Goal: Communication & Community: Participate in discussion

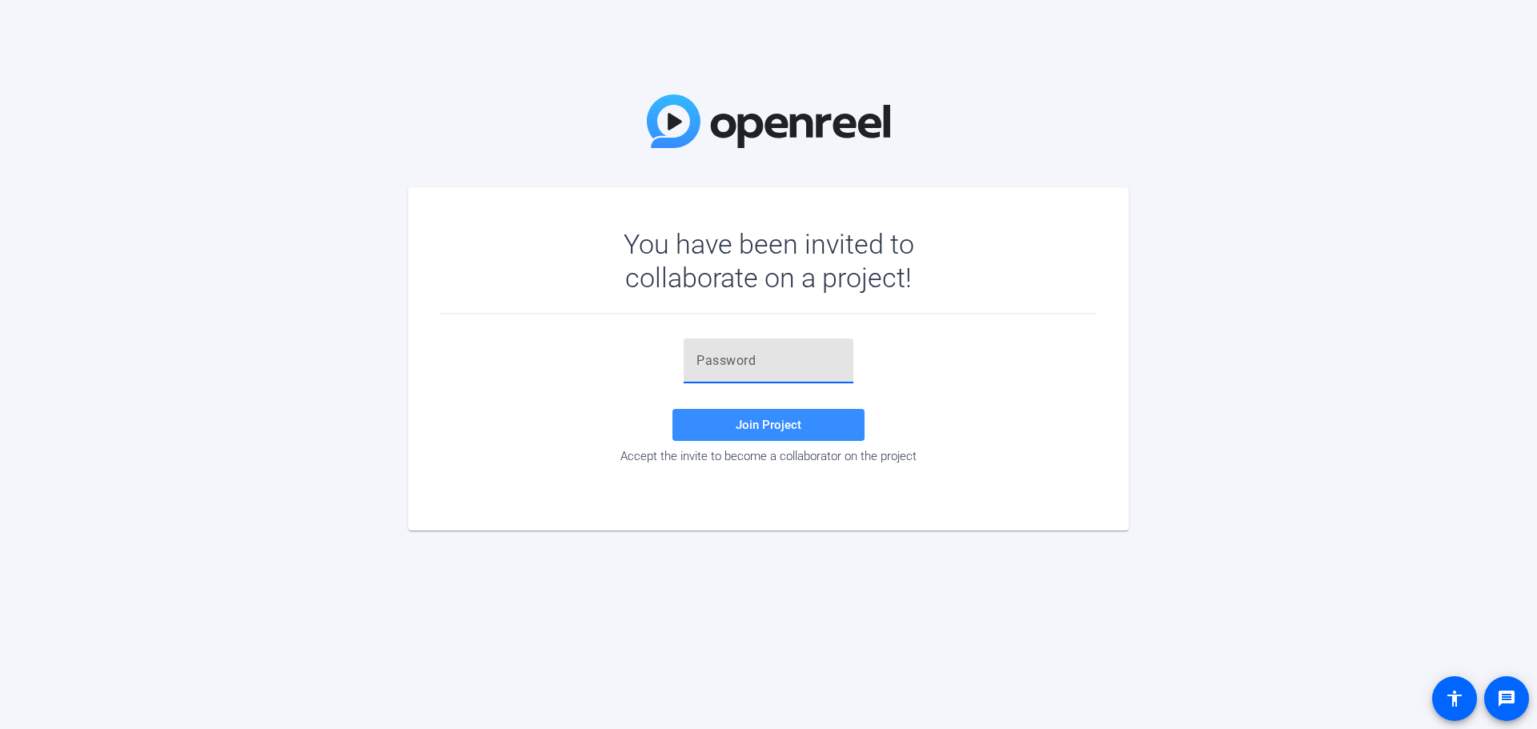
drag, startPoint x: 749, startPoint y: 343, endPoint x: 699, endPoint y: 360, distance: 53.4
paste input "h.kTJz"
type input "h.kTJz"
click at [763, 422] on span "Join Project" at bounding box center [768, 425] width 66 height 14
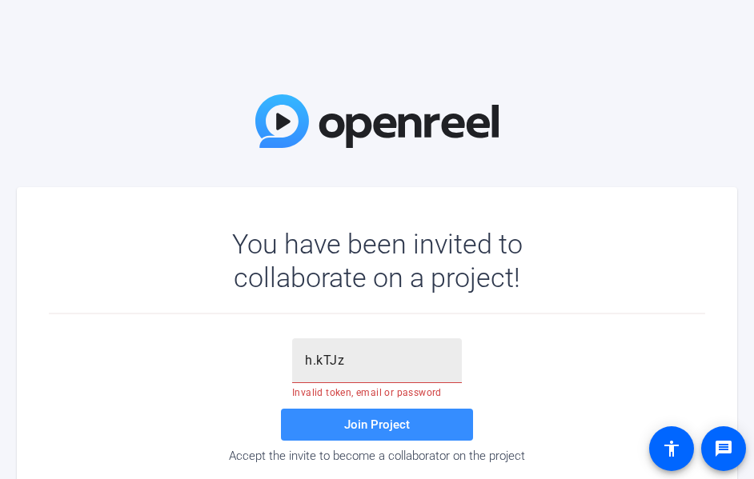
click at [379, 355] on input "h.kTJz" at bounding box center [377, 360] width 144 height 19
click at [373, 359] on input "h.kTJz" at bounding box center [377, 360] width 144 height 19
click at [372, 355] on input "h.kTJz" at bounding box center [377, 360] width 144 height 19
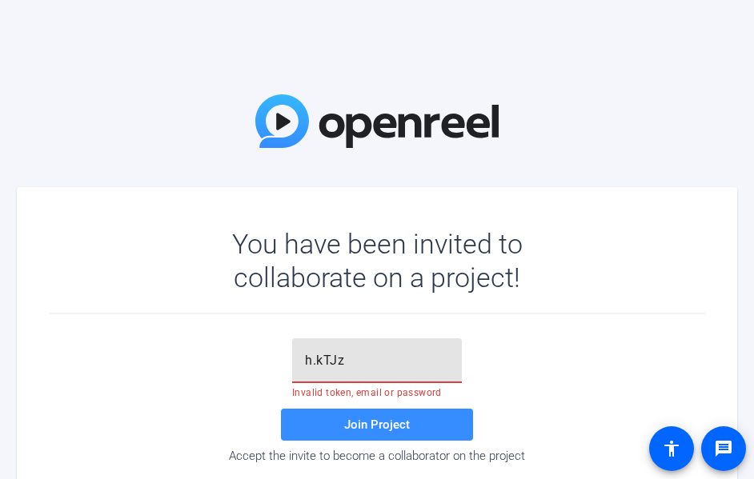
click at [372, 355] on input "h.kTJz" at bounding box center [377, 360] width 144 height 19
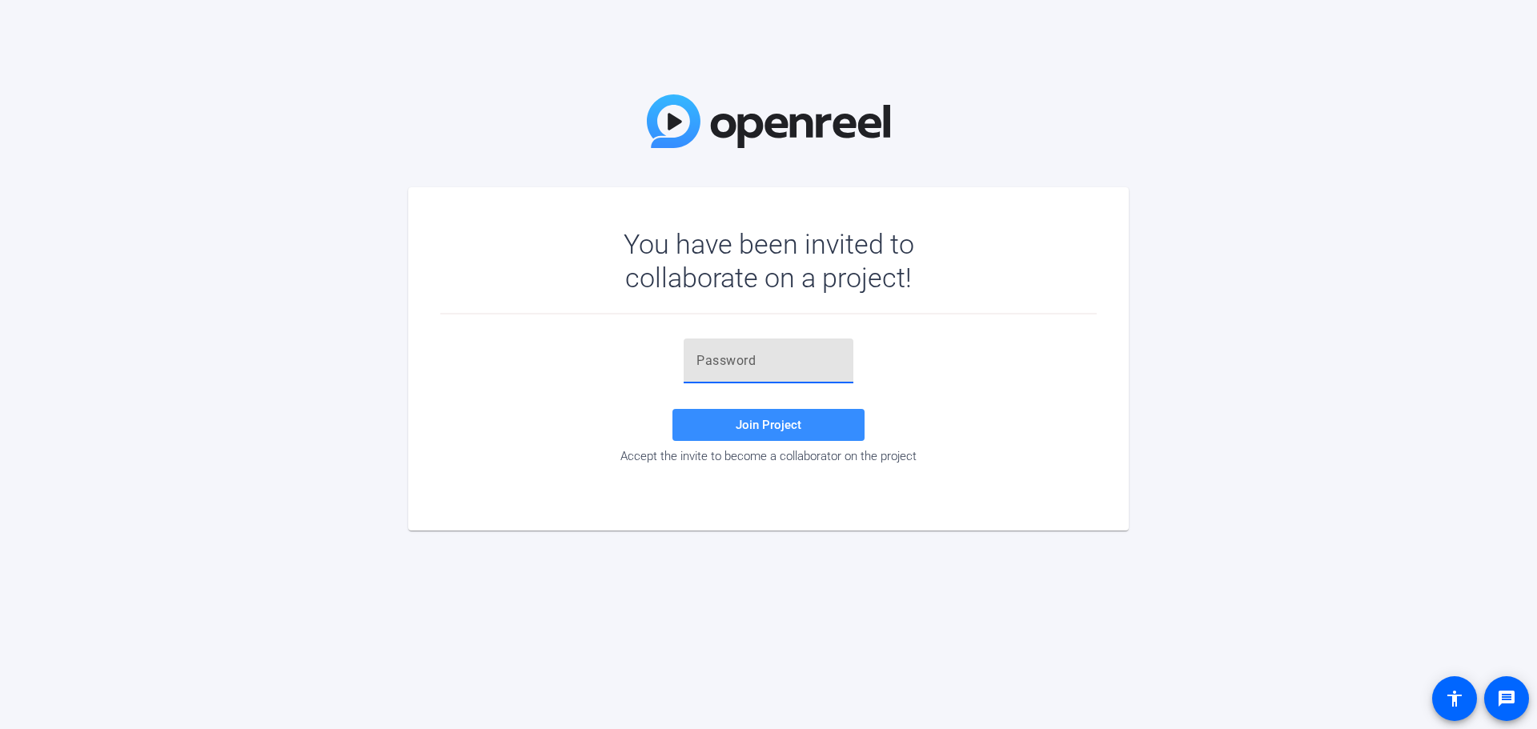
paste input "h.kTJz"
type input "h.kTJz"
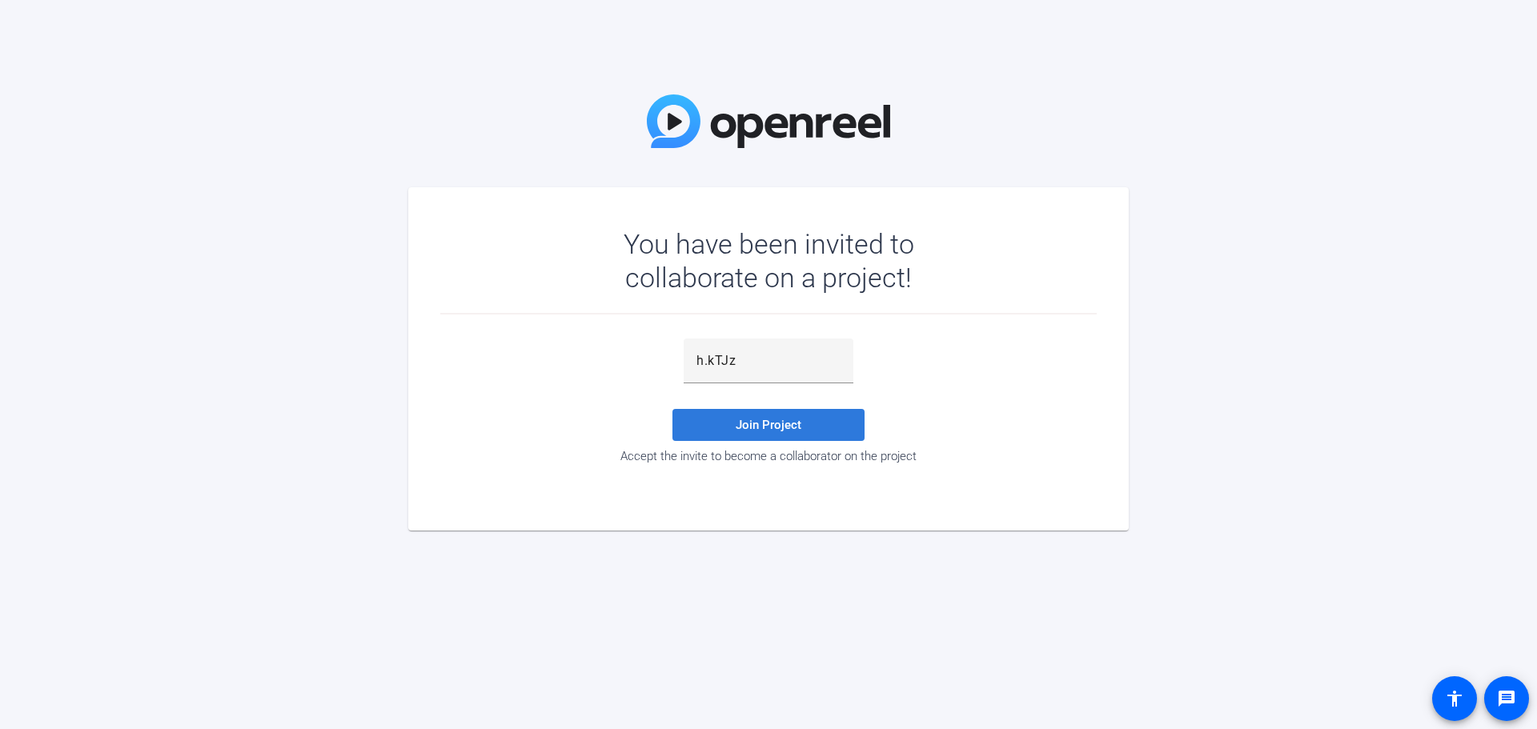
click at [729, 421] on span at bounding box center [768, 425] width 192 height 38
click at [696, 355] on div "h.kTJz" at bounding box center [768, 361] width 170 height 45
click at [696, 357] on input "h.kTJz" at bounding box center [768, 360] width 144 height 19
drag, startPoint x: 743, startPoint y: 365, endPoint x: 668, endPoint y: 363, distance: 75.2
click at [668, 363] on div "h.kTJz Invalid token, email or password Join Project Accept the invite to becom…" at bounding box center [768, 401] width 656 height 125
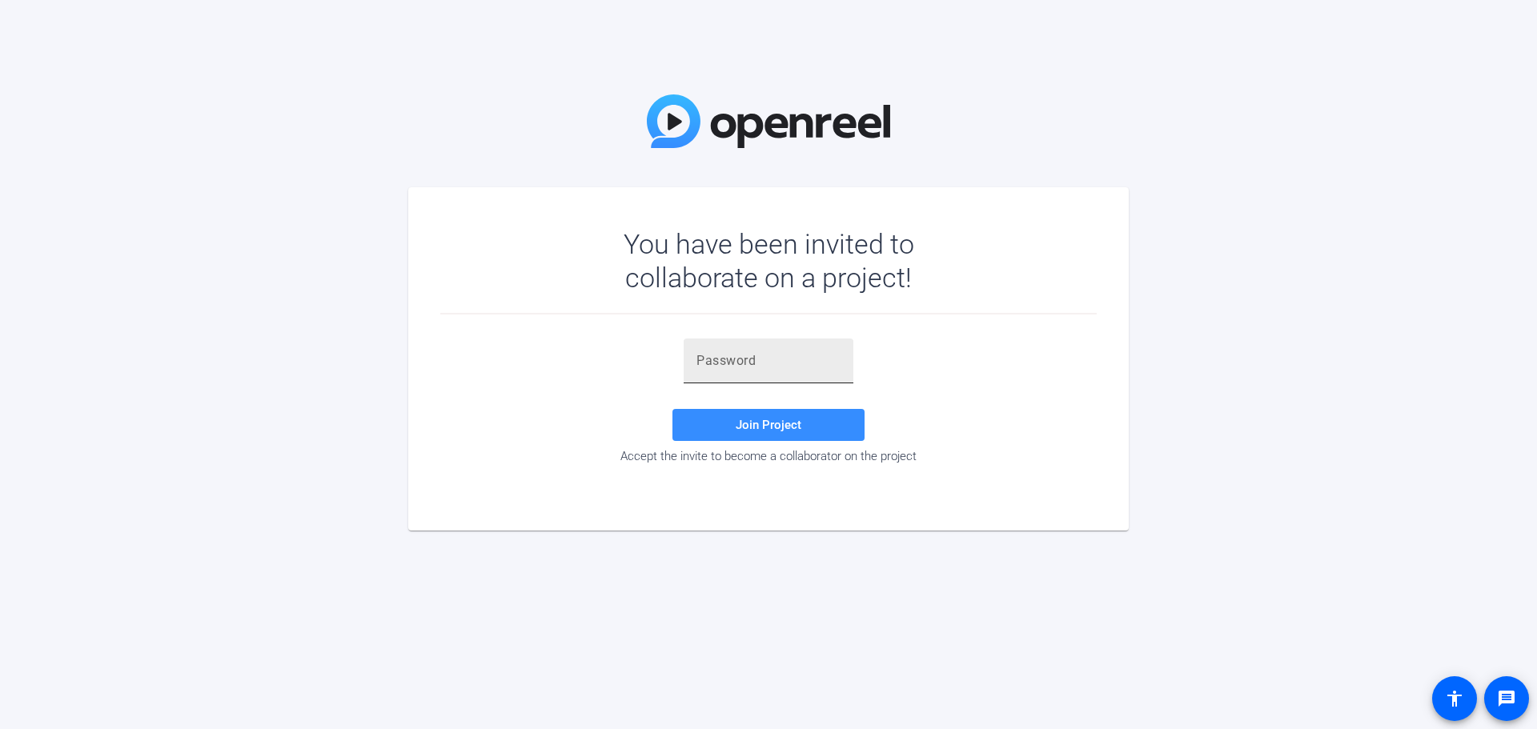
drag, startPoint x: 766, startPoint y: 347, endPoint x: 732, endPoint y: 353, distance: 34.2
paste input "O].nOD"
type input "O].nOD"
click at [752, 431] on span "Join Project" at bounding box center [768, 425] width 66 height 14
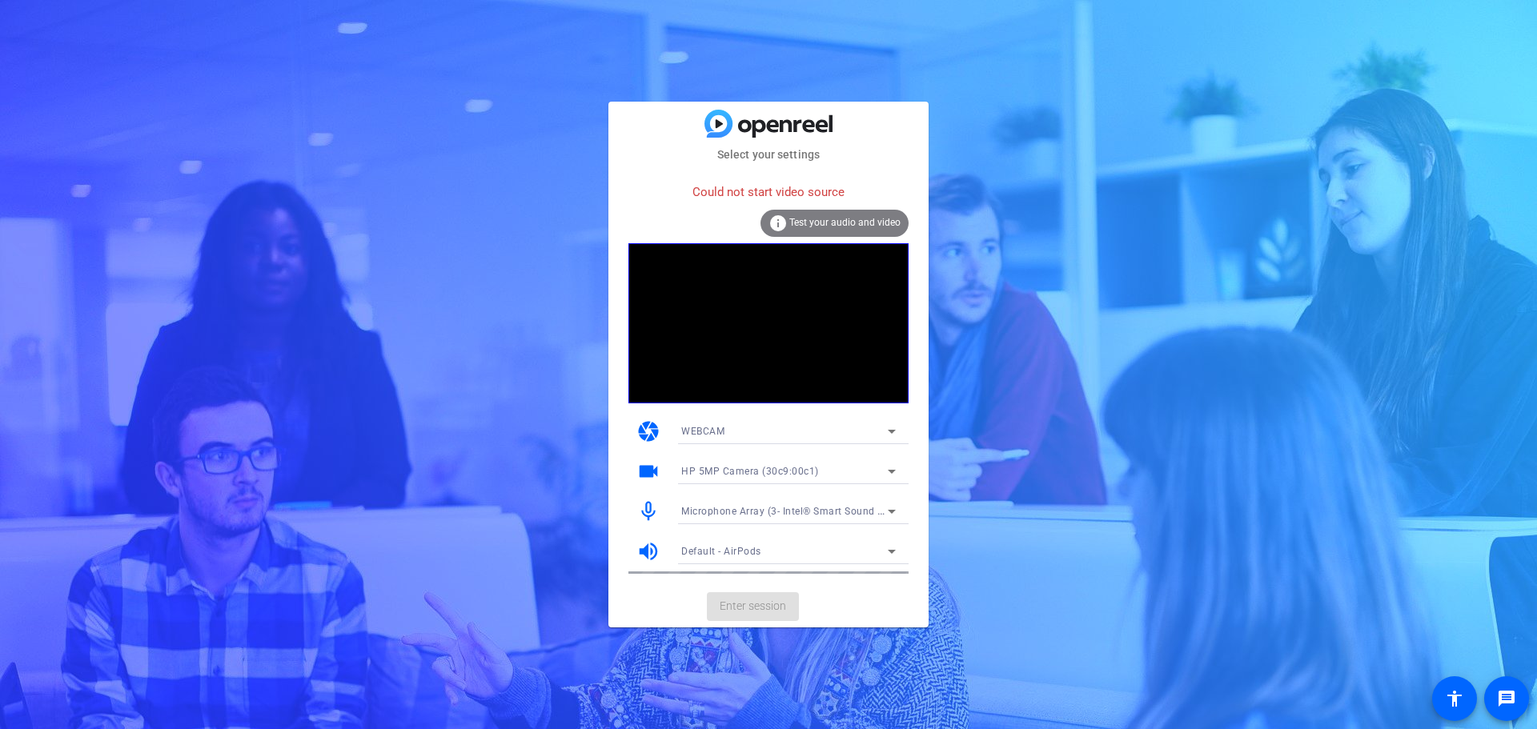
click at [829, 228] on div "info Test your audio and video" at bounding box center [834, 223] width 148 height 27
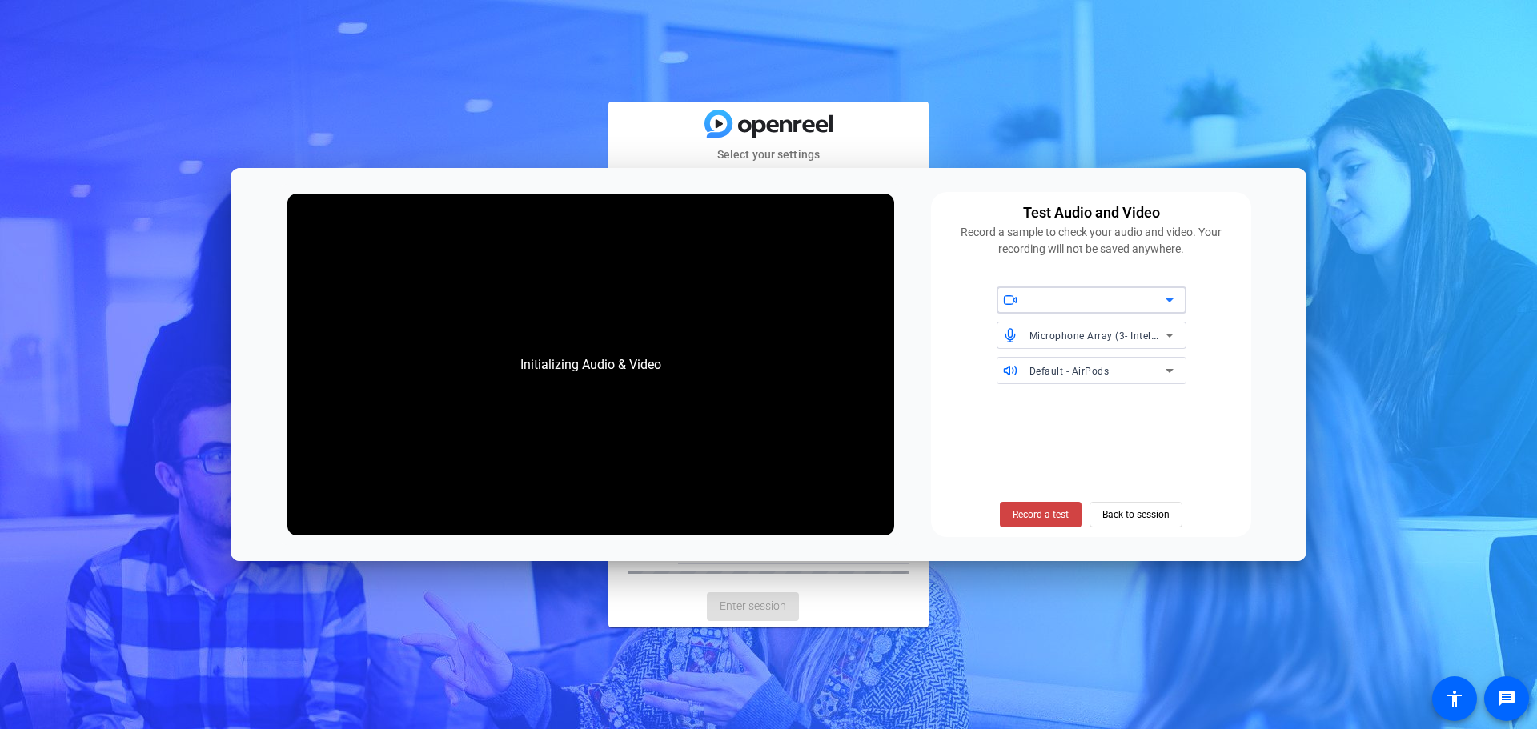
click at [1108, 301] on div at bounding box center [1097, 300] width 136 height 19
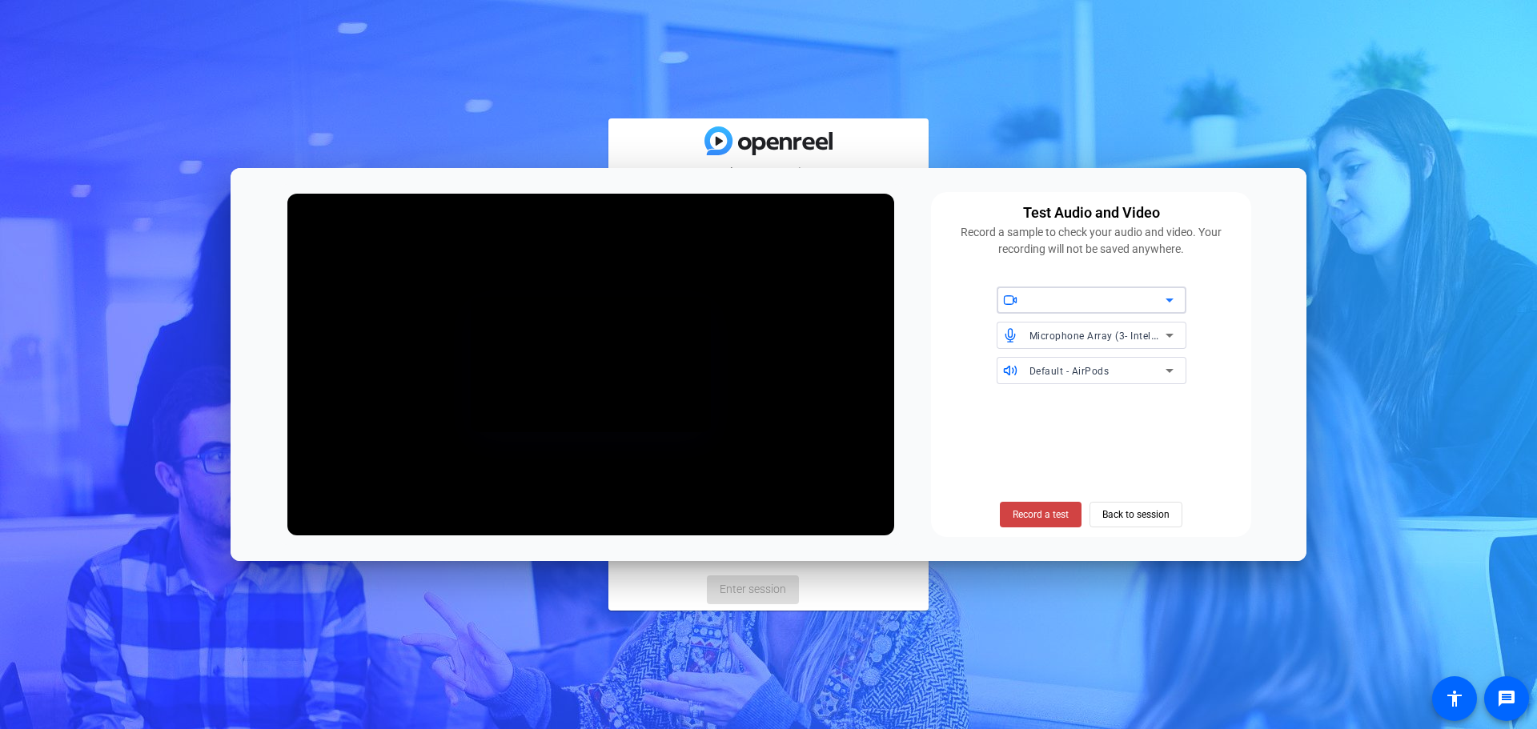
click at [1111, 303] on div at bounding box center [1097, 300] width 136 height 19
click at [1209, 331] on div at bounding box center [768, 364] width 1537 height 729
click at [1118, 519] on span "Back to session" at bounding box center [1135, 514] width 67 height 30
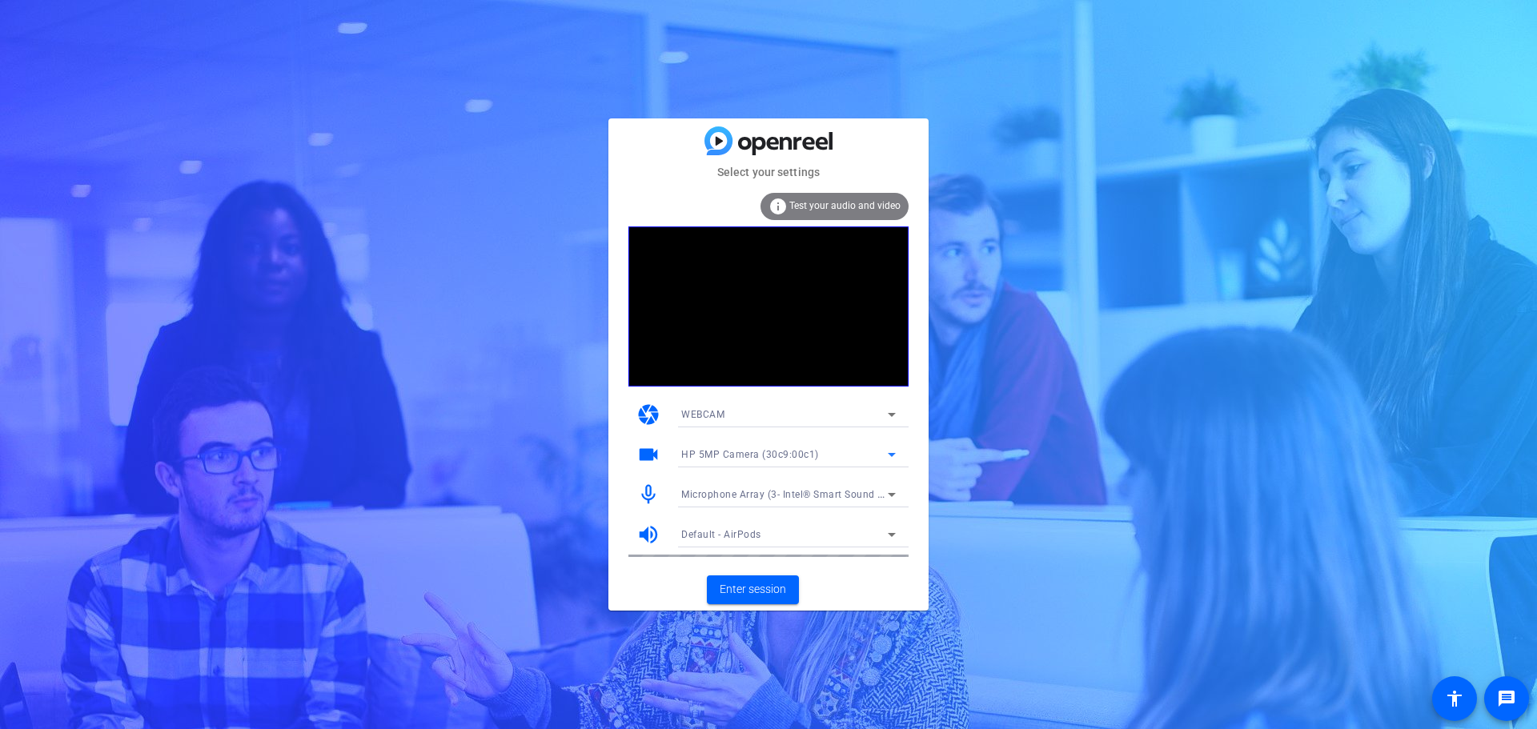
click at [806, 451] on span "HP 5MP Camera (30c9:00c1)" at bounding box center [750, 454] width 138 height 11
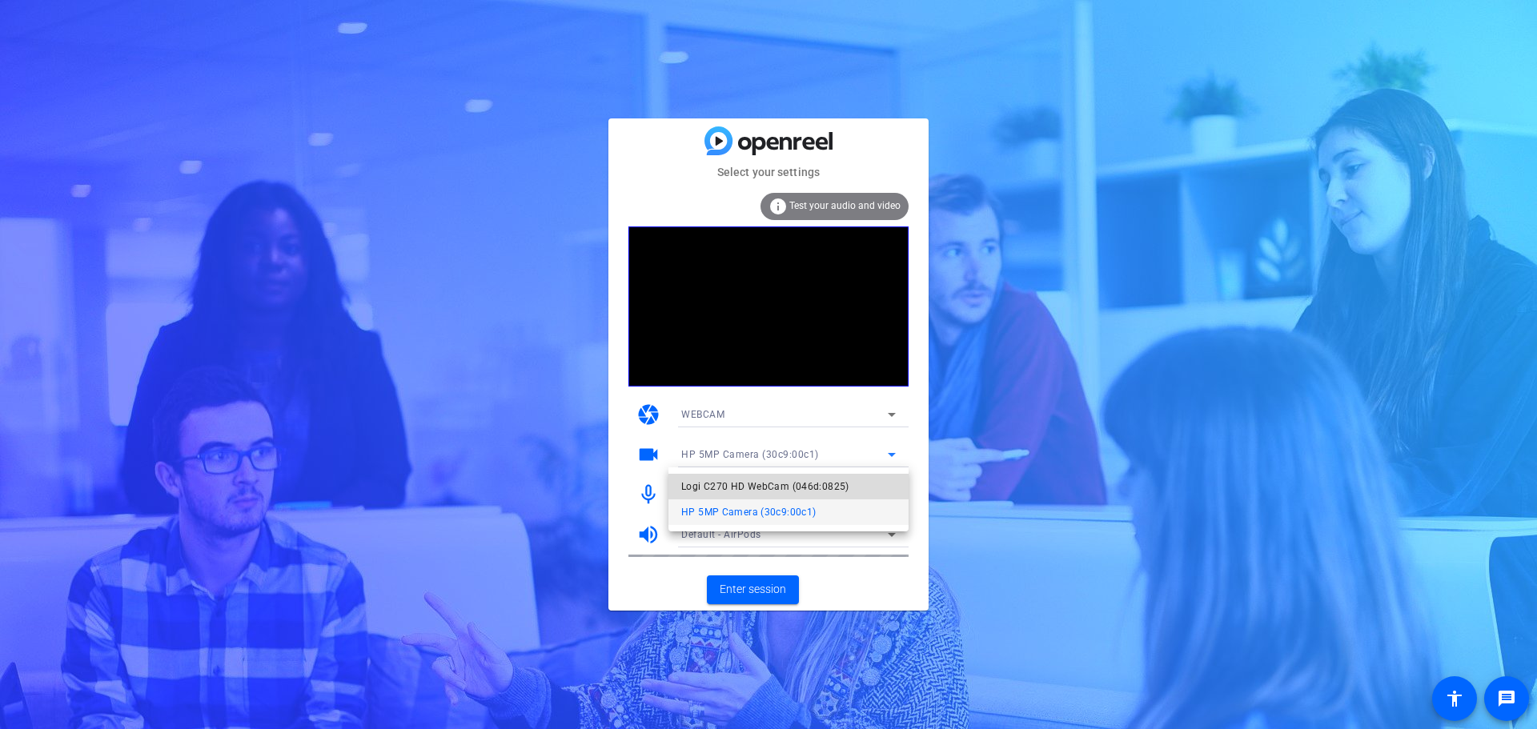
click at [828, 483] on span "Logi C270 HD WebCam (046d:0825)" at bounding box center [765, 486] width 168 height 19
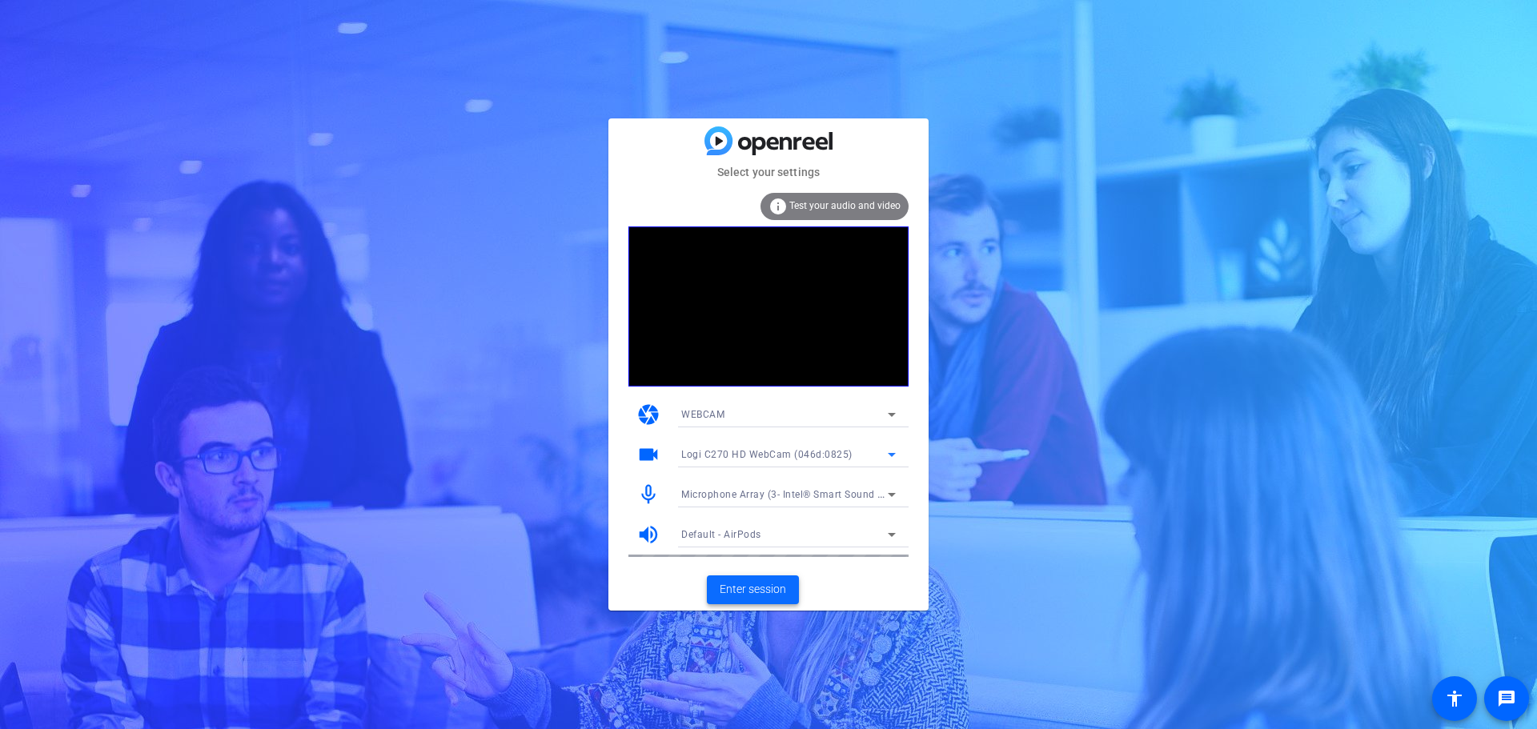
click at [749, 591] on span "Enter session" at bounding box center [752, 589] width 66 height 17
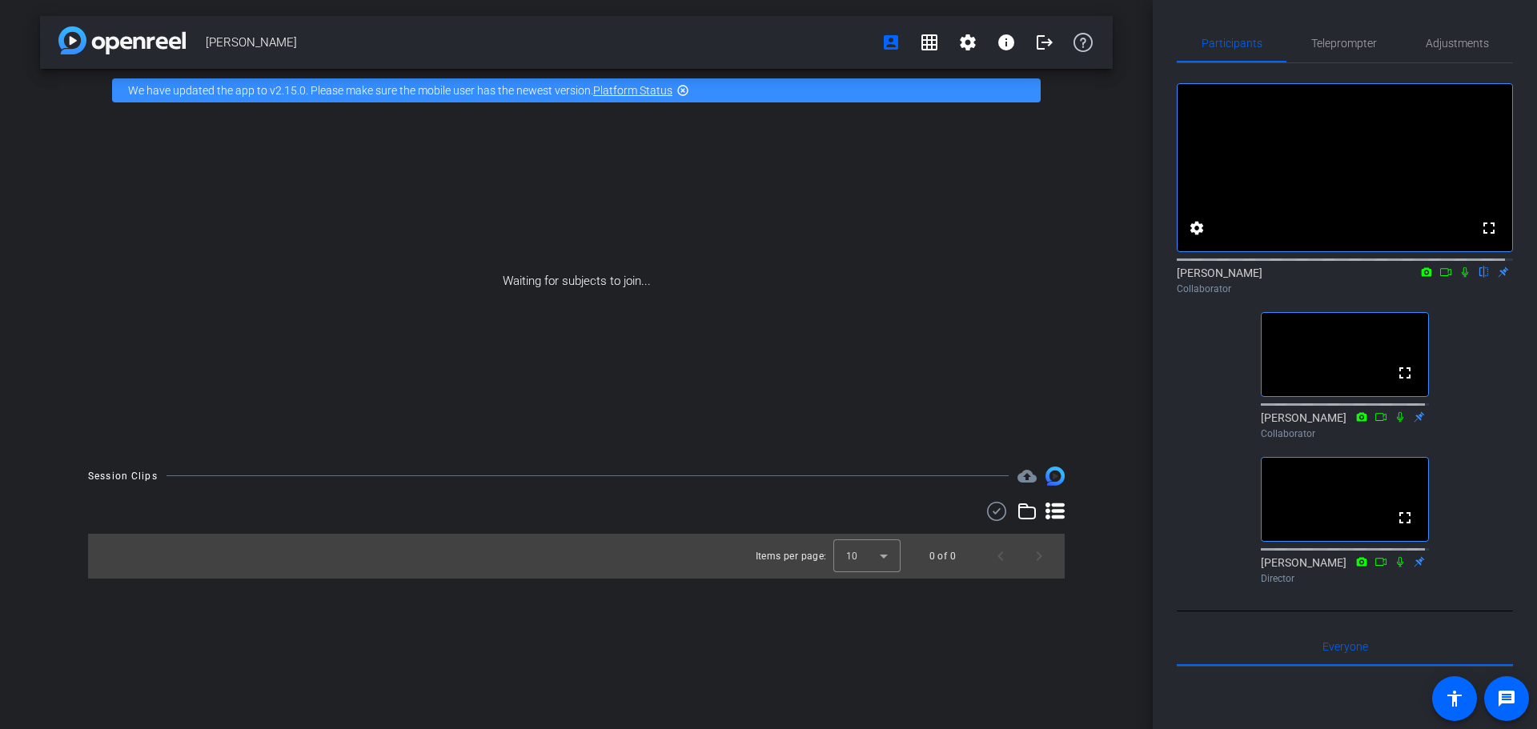
click at [1136, 657] on div "[PERSON_NAME] account_box grid_on settings info logout We have updated the app …" at bounding box center [576, 364] width 1152 height 729
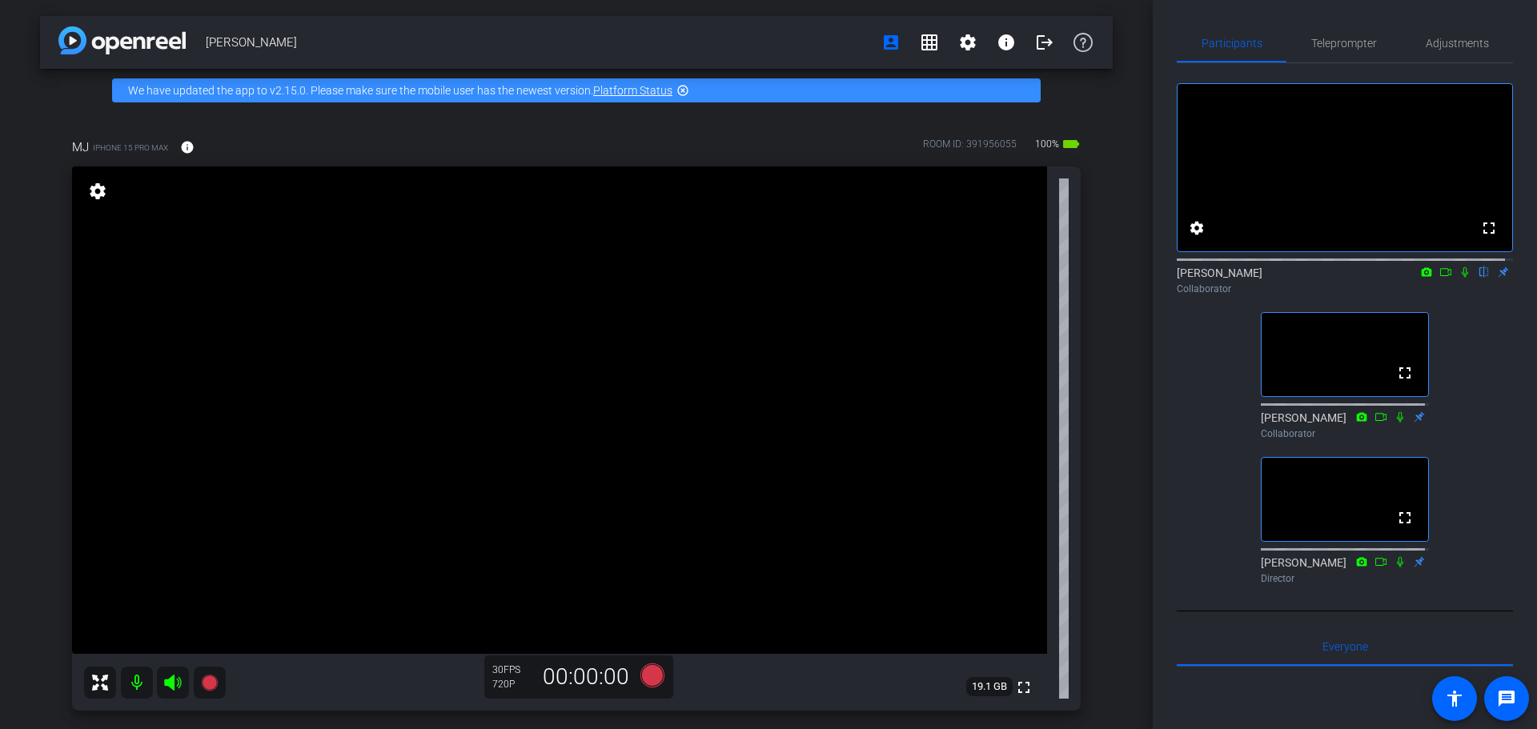
click at [1458, 278] on icon at bounding box center [1464, 272] width 13 height 11
click at [1439, 278] on icon at bounding box center [1445, 272] width 13 height 11
click at [1461, 278] on icon at bounding box center [1464, 272] width 13 height 11
click at [1439, 278] on icon at bounding box center [1445, 272] width 13 height 11
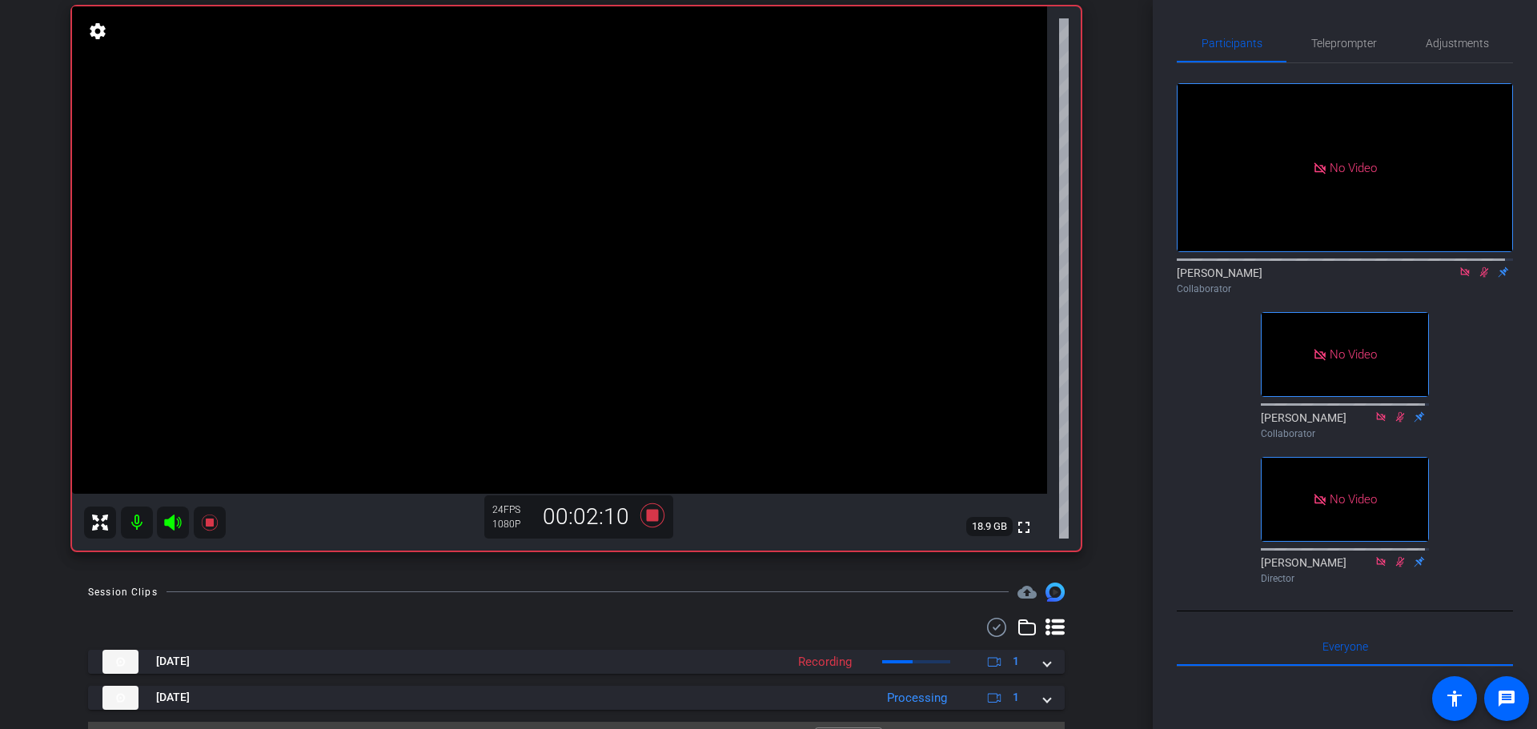
scroll to position [80, 0]
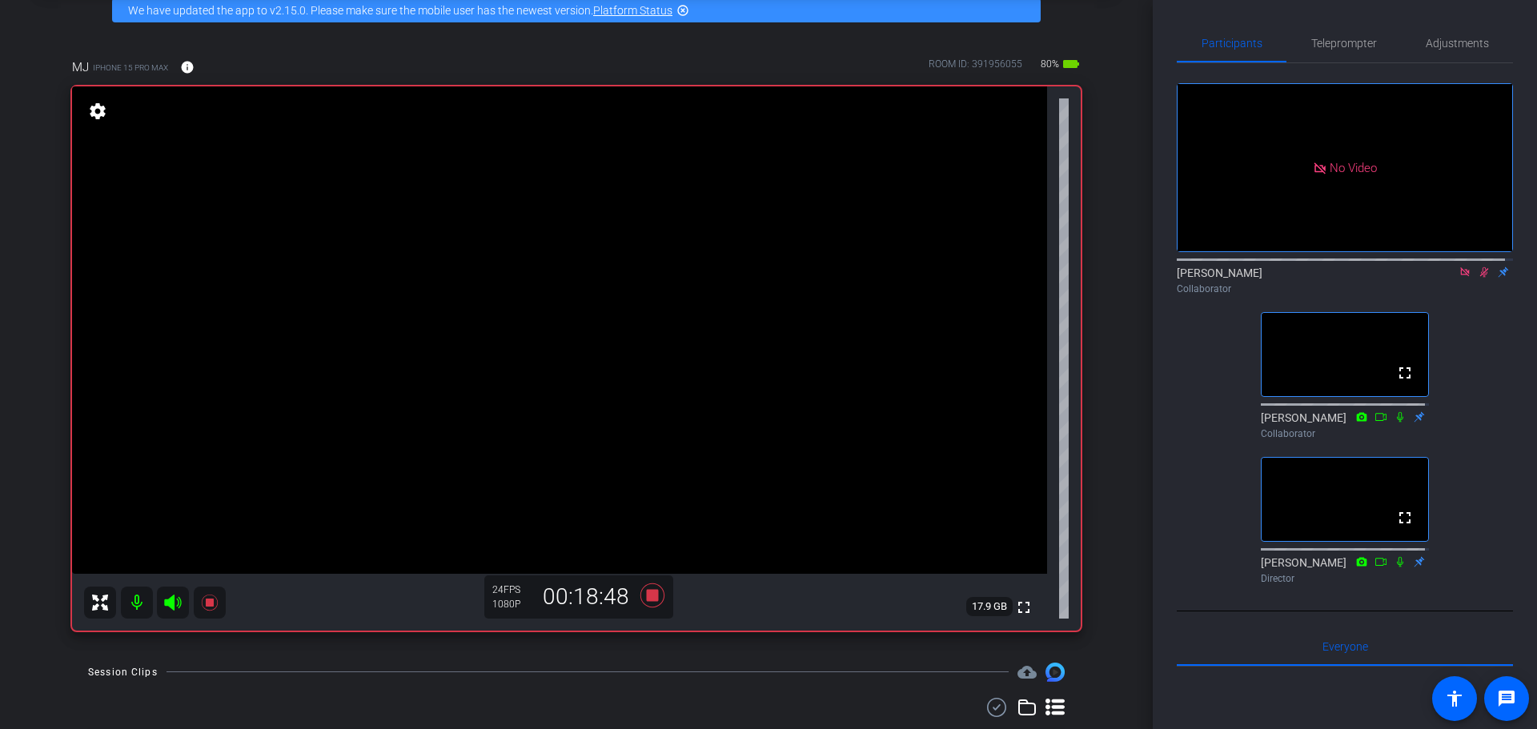
click at [1458, 278] on icon at bounding box center [1464, 272] width 13 height 11
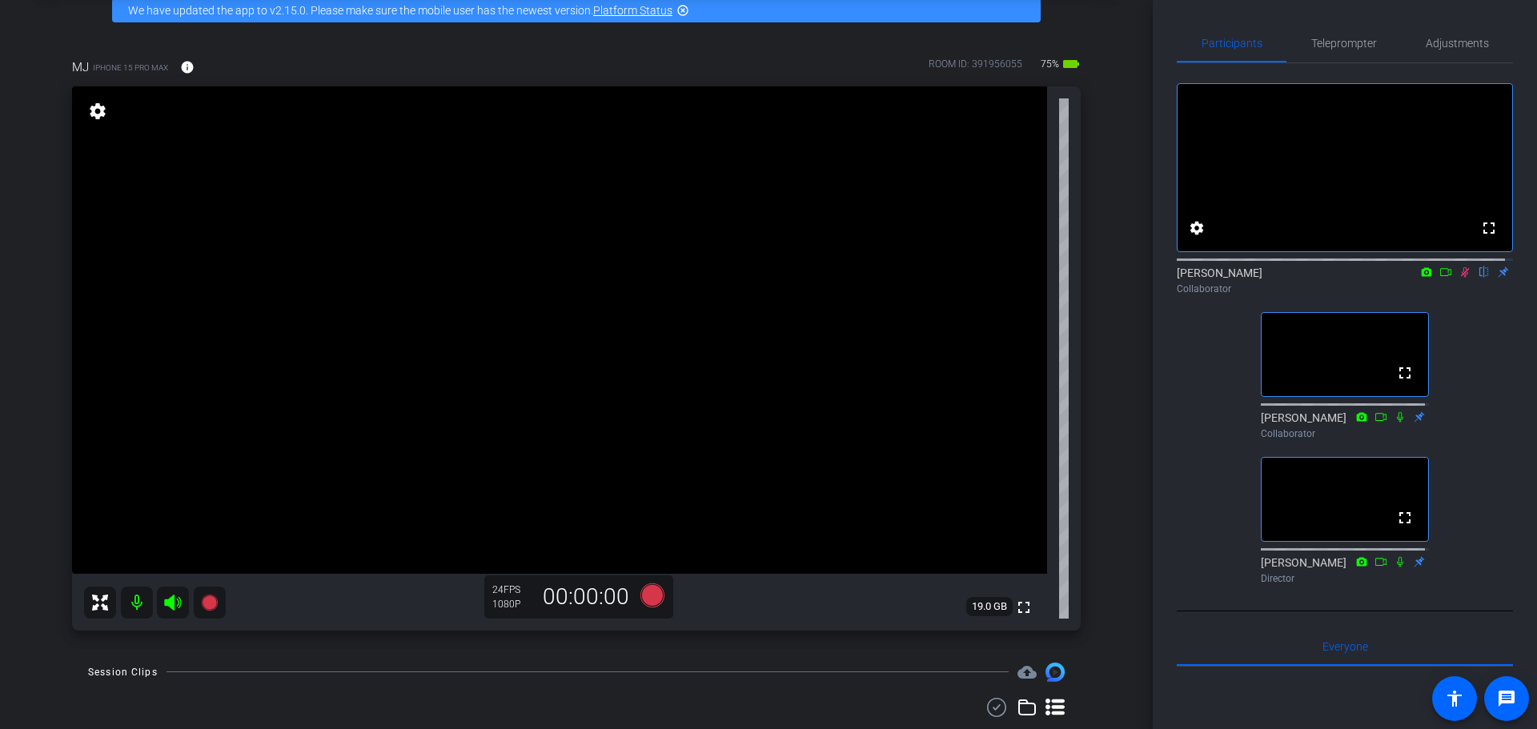
scroll to position [0, 0]
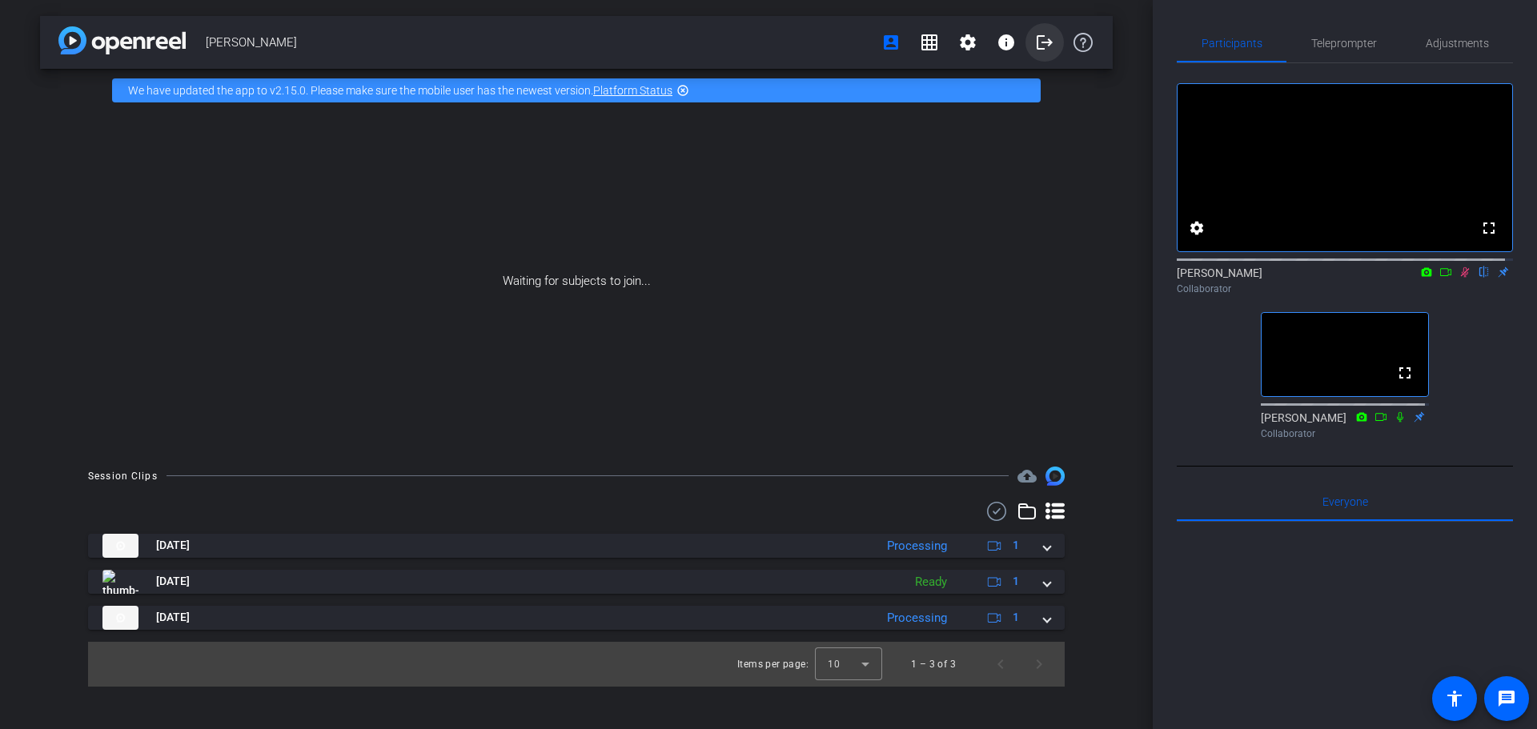
click at [1033, 40] on button "logout" at bounding box center [1044, 42] width 38 height 38
